Goal: Information Seeking & Learning: Understand process/instructions

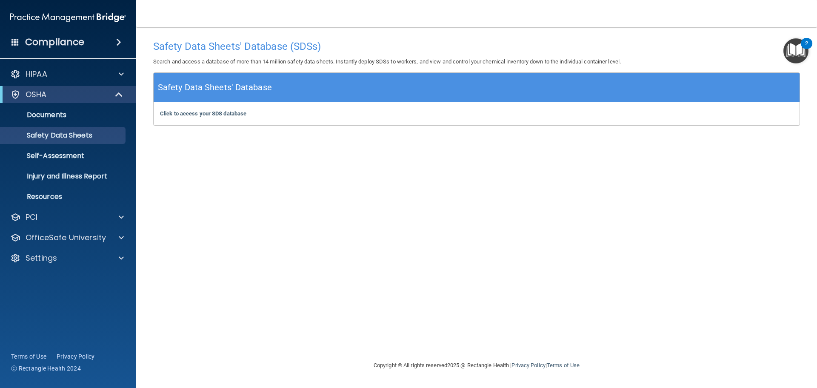
click at [86, 44] on div "Compliance" at bounding box center [68, 42] width 136 height 19
click at [121, 43] on span at bounding box center [118, 42] width 5 height 10
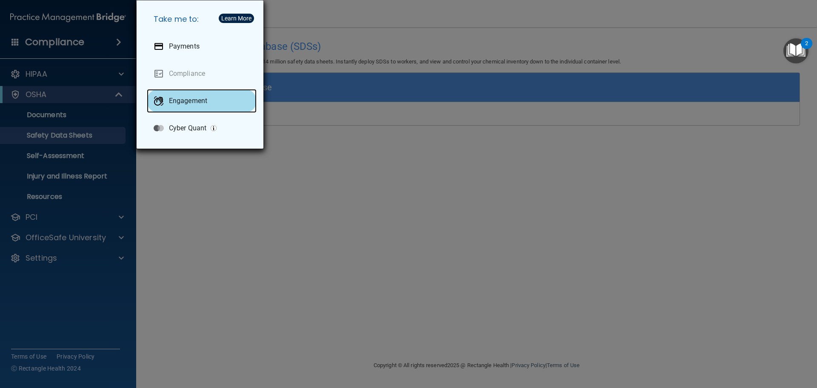
click at [185, 108] on div "Engagement" at bounding box center [202, 101] width 110 height 24
click at [233, 183] on div "Take me to: Payments Compliance Engagement Cyber Quant" at bounding box center [408, 194] width 817 height 388
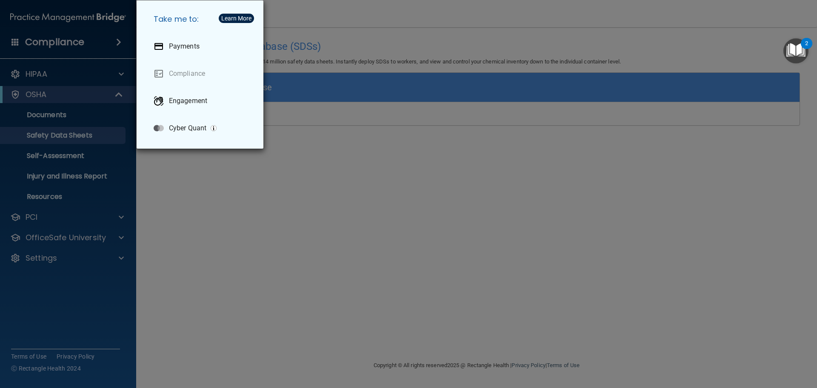
click at [198, 209] on div "Take me to: Payments Compliance Engagement Cyber Quant" at bounding box center [408, 194] width 817 height 388
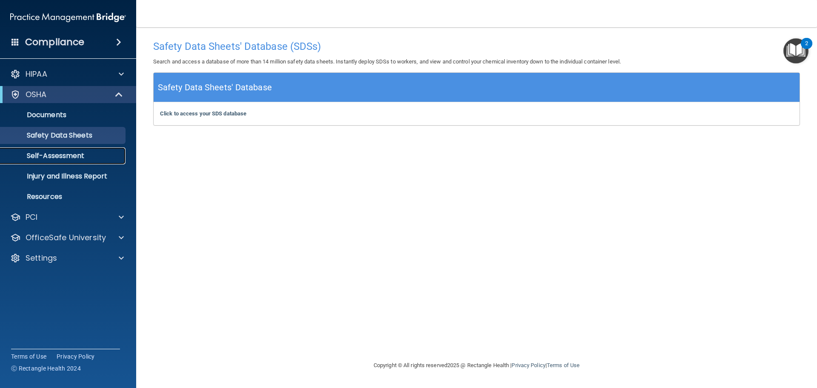
click at [62, 159] on p "Self-Assessment" at bounding box center [64, 156] width 116 height 9
click at [62, 157] on p "Self-Assessment" at bounding box center [64, 156] width 116 height 9
click at [62, 155] on p "Self-Assessment" at bounding box center [64, 156] width 116 height 9
click at [61, 152] on p "Self-Assessment" at bounding box center [64, 156] width 116 height 9
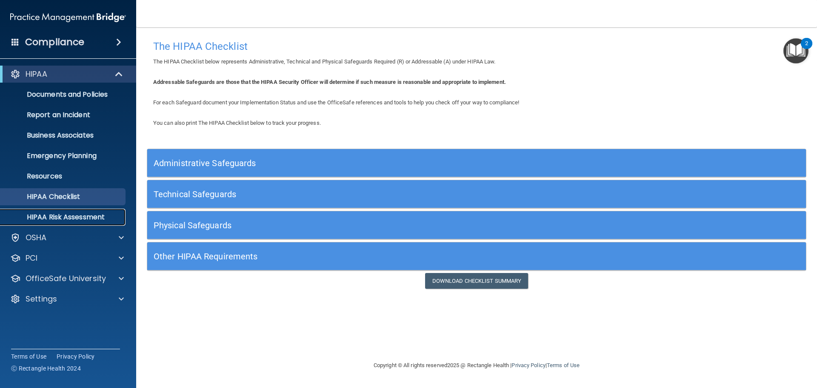
click at [69, 215] on p "HIPAA Risk Assessment" at bounding box center [64, 217] width 116 height 9
click at [815, 42] on main "The HIPAA Checklist The HIPAA Checklist below represents Administrative, Techni…" at bounding box center [476, 207] width 681 height 361
click at [796, 50] on img "Open Resource Center, 2 new notifications" at bounding box center [796, 50] width 25 height 25
